Goal: Information Seeking & Learning: Learn about a topic

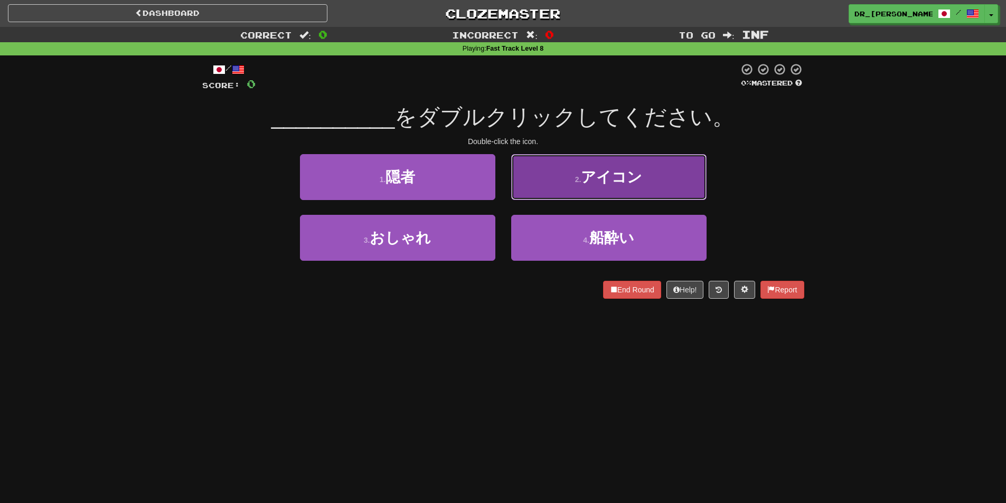
click at [650, 183] on button "2 . アイコン" at bounding box center [608, 177] width 195 height 46
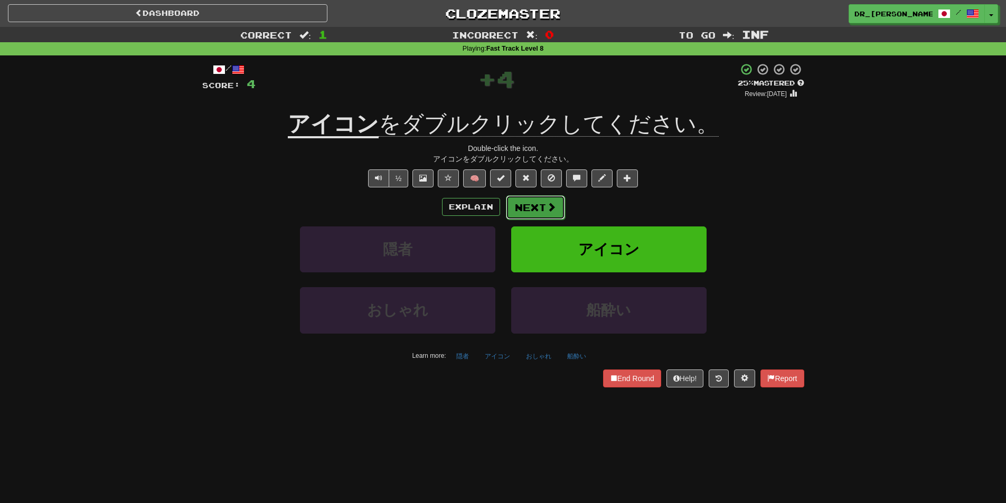
click at [542, 209] on button "Next" at bounding box center [535, 207] width 59 height 24
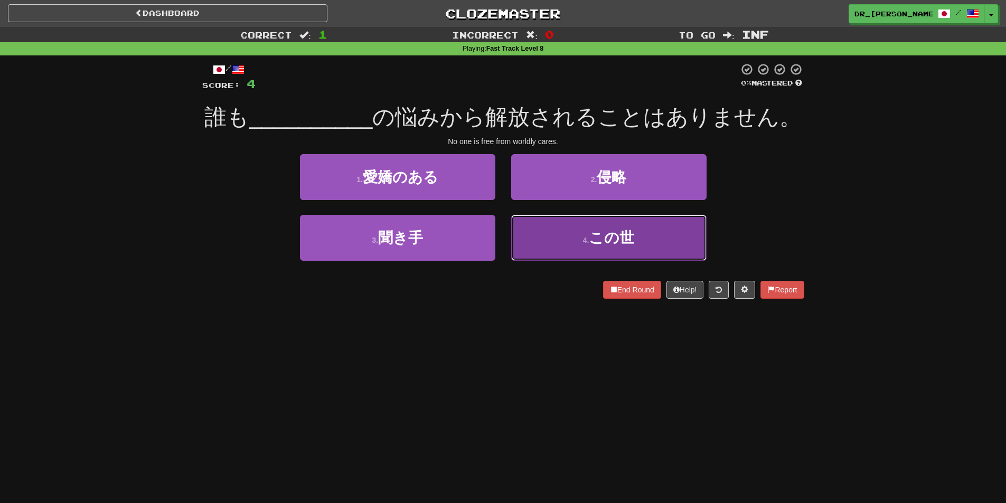
click at [574, 243] on button "4 . この世" at bounding box center [608, 238] width 195 height 46
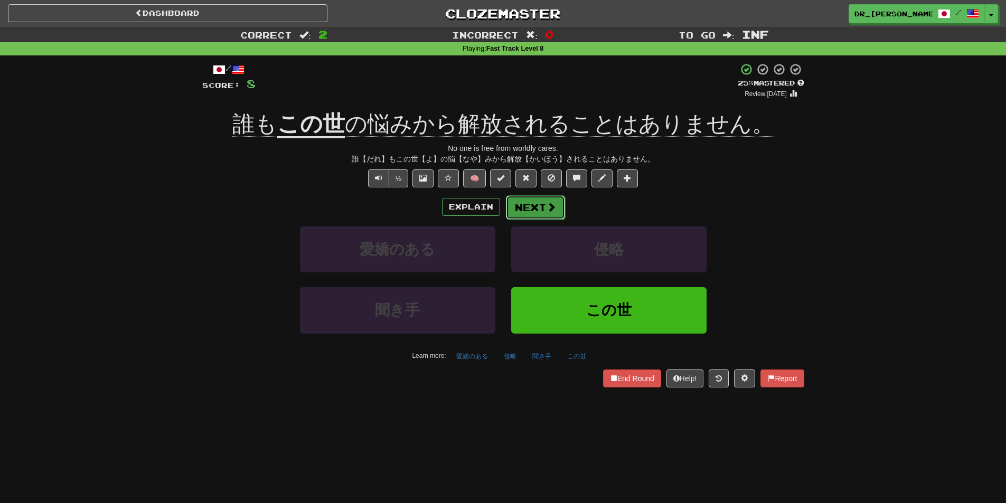
click at [557, 202] on button "Next" at bounding box center [535, 207] width 59 height 24
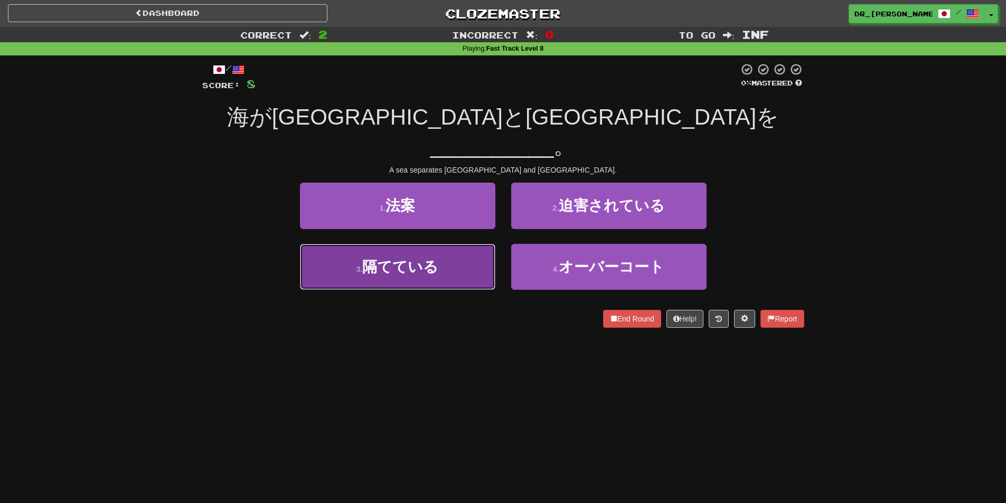
click at [464, 244] on button "3 . 隔てている" at bounding box center [397, 267] width 195 height 46
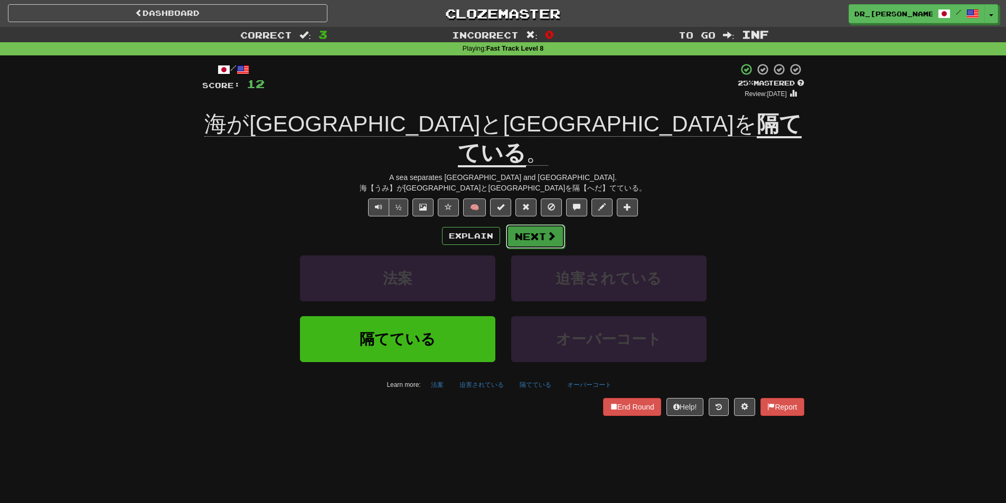
click at [544, 224] on button "Next" at bounding box center [535, 236] width 59 height 24
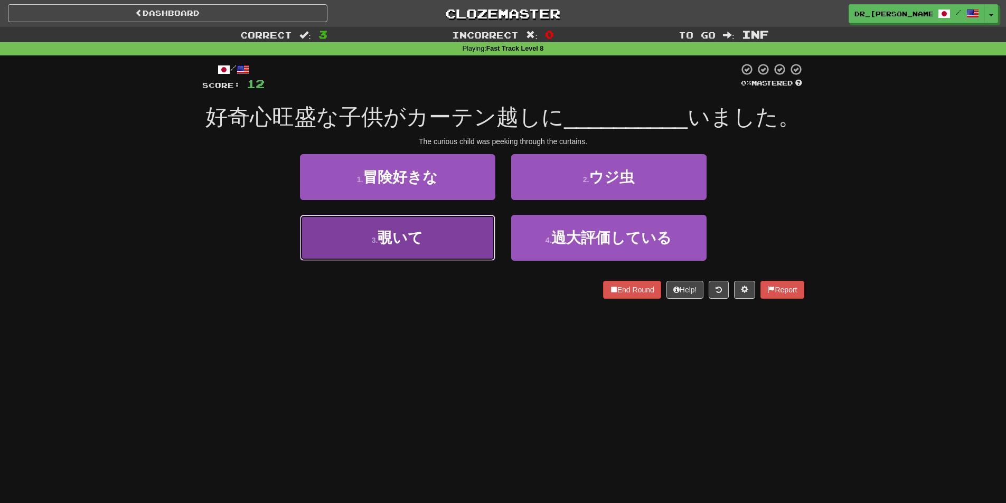
click at [485, 243] on button "3 . 覗いて" at bounding box center [397, 238] width 195 height 46
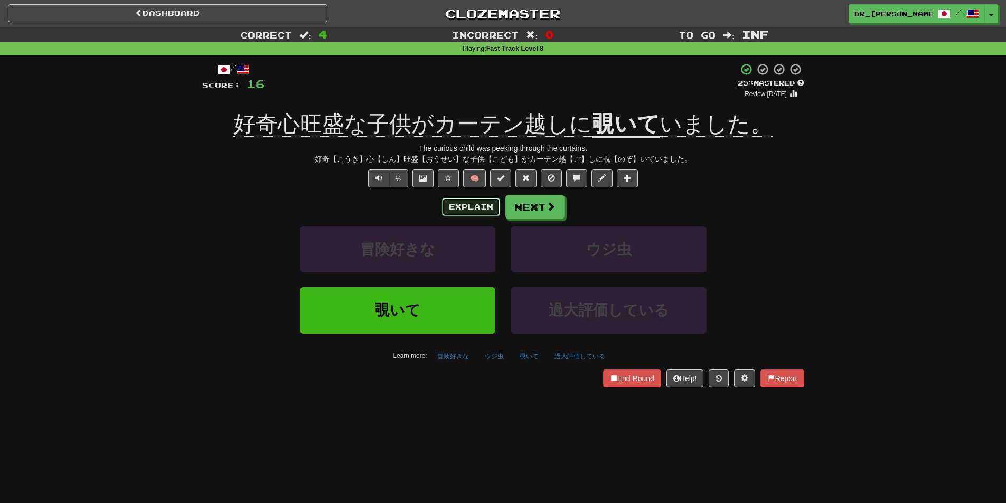
click at [484, 208] on button "Explain" at bounding box center [471, 207] width 58 height 18
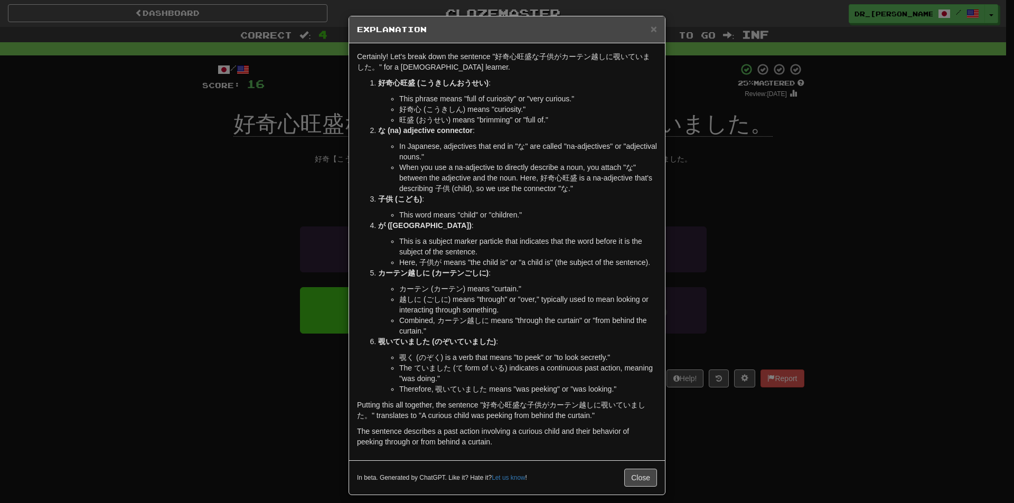
click at [655, 29] on div "× Explanation" at bounding box center [507, 29] width 316 height 27
click at [653, 29] on div "× Explanation" at bounding box center [507, 29] width 316 height 27
click at [651, 29] on span "×" at bounding box center [654, 29] width 6 height 12
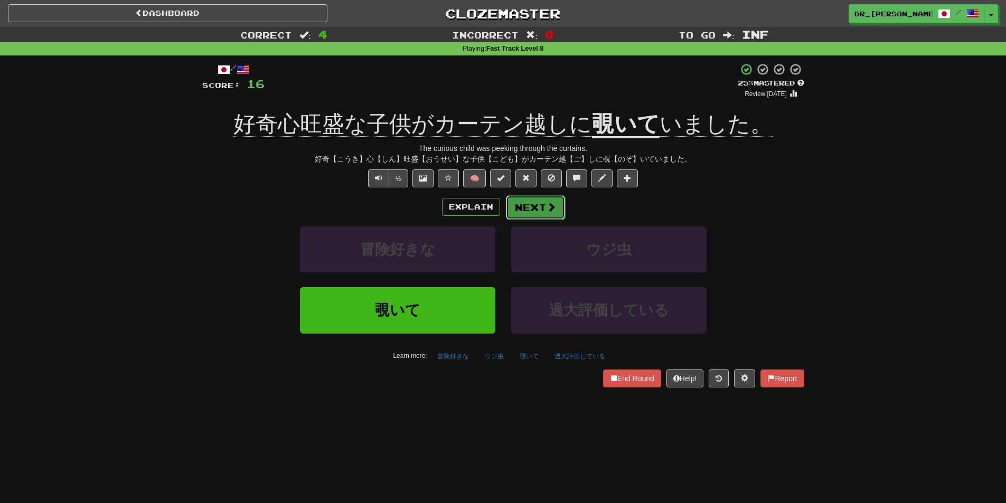
click at [535, 204] on button "Next" at bounding box center [535, 207] width 59 height 24
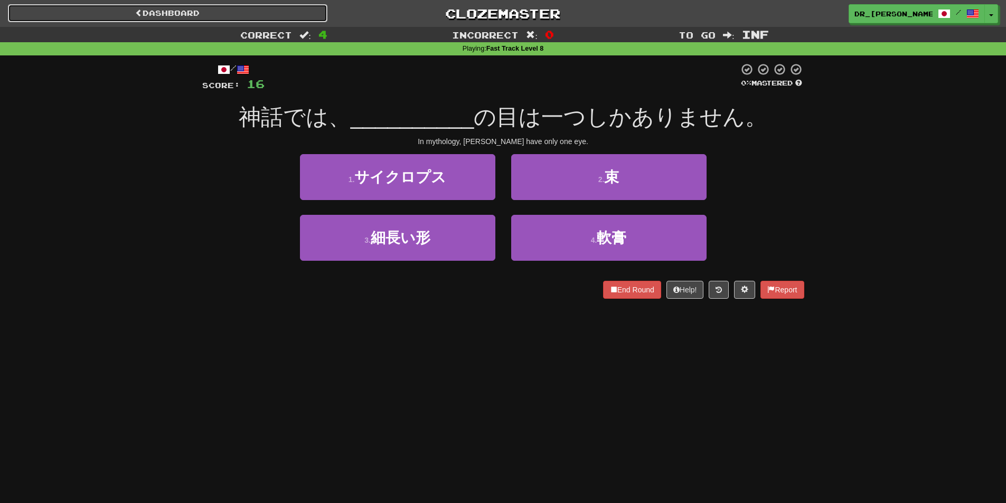
click at [162, 13] on link "Dashboard" at bounding box center [168, 13] width 320 height 18
